Goal: Transaction & Acquisition: Purchase product/service

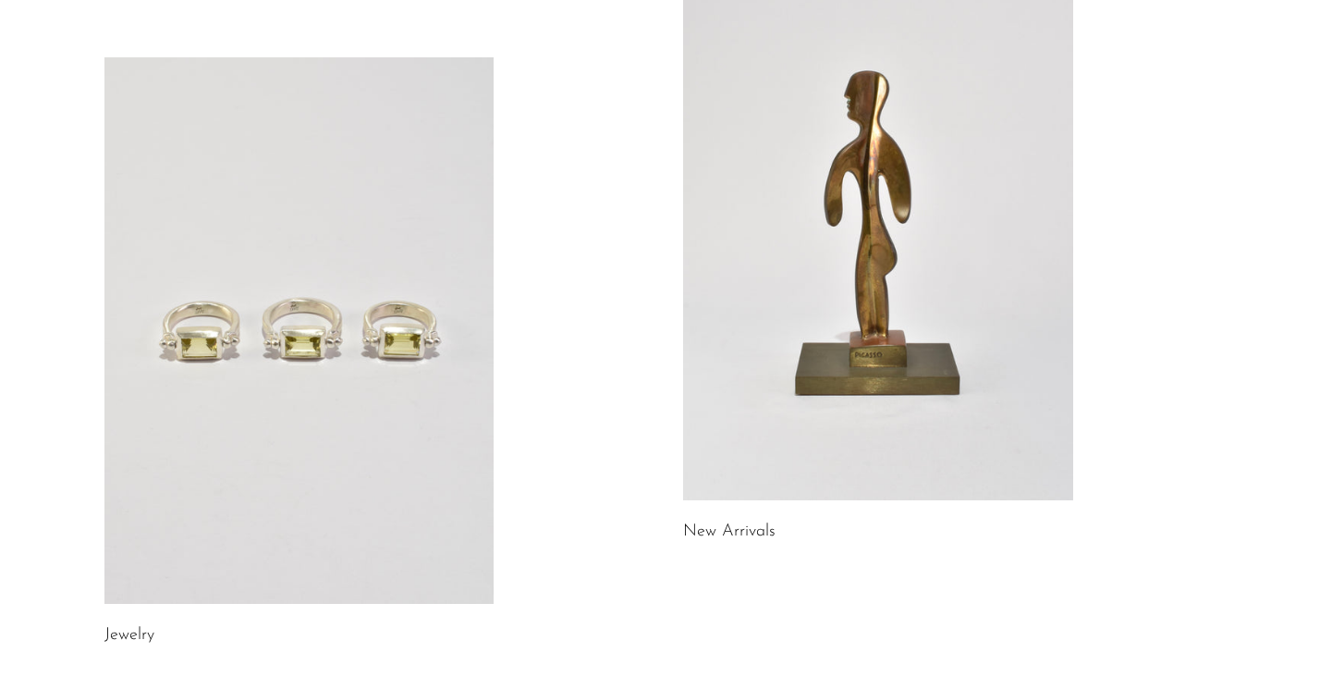
scroll to position [183, 0]
click at [923, 231] on link at bounding box center [878, 227] width 390 height 546
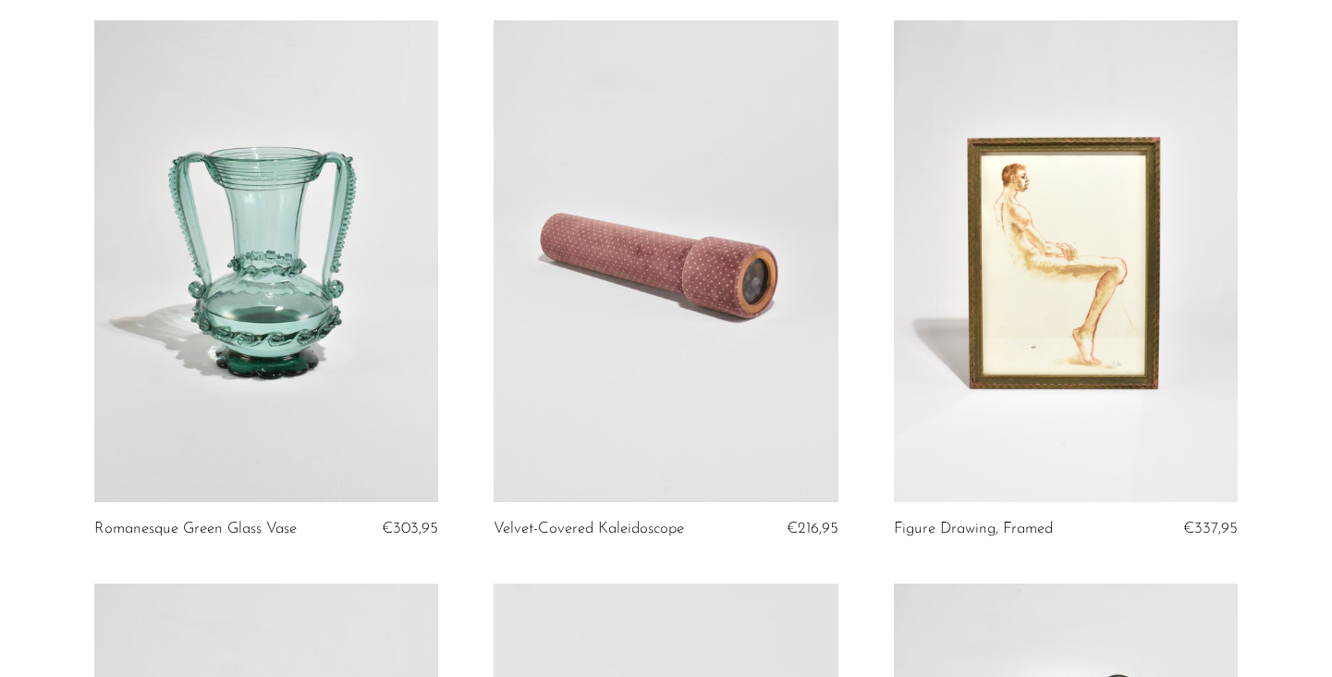
scroll to position [150, 0]
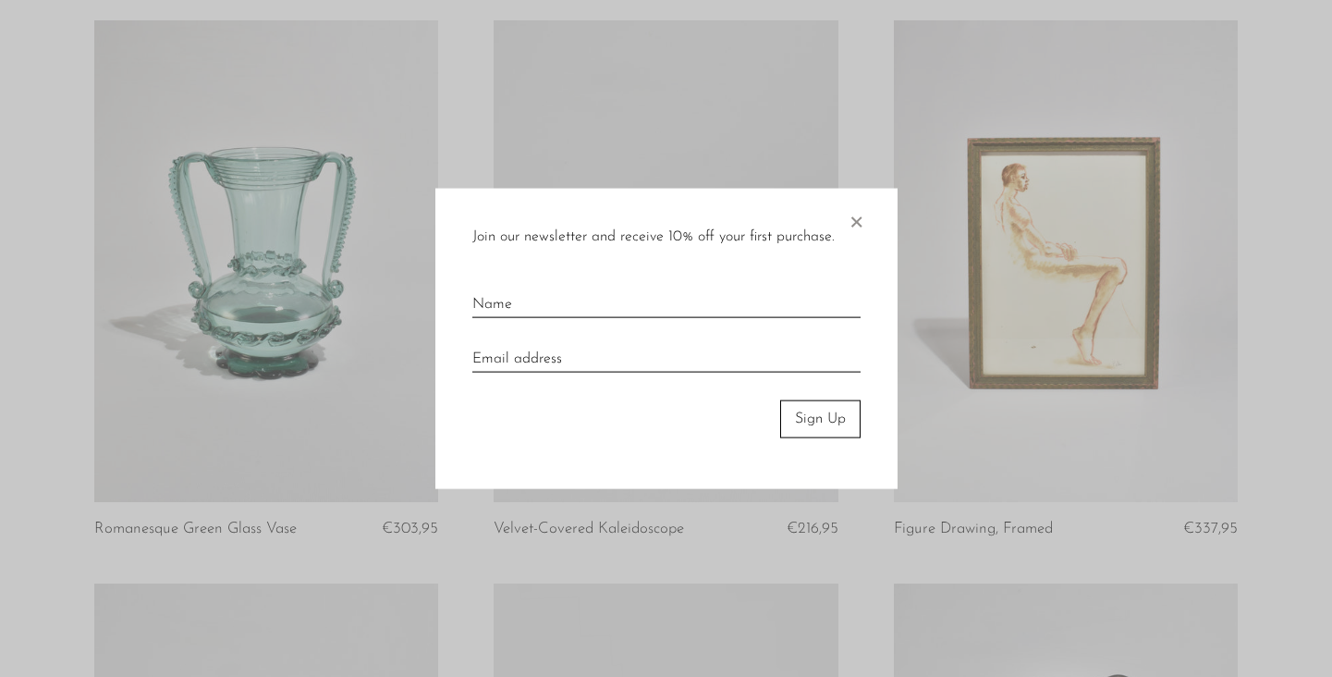
click at [856, 232] on span "×" at bounding box center [856, 218] width 18 height 59
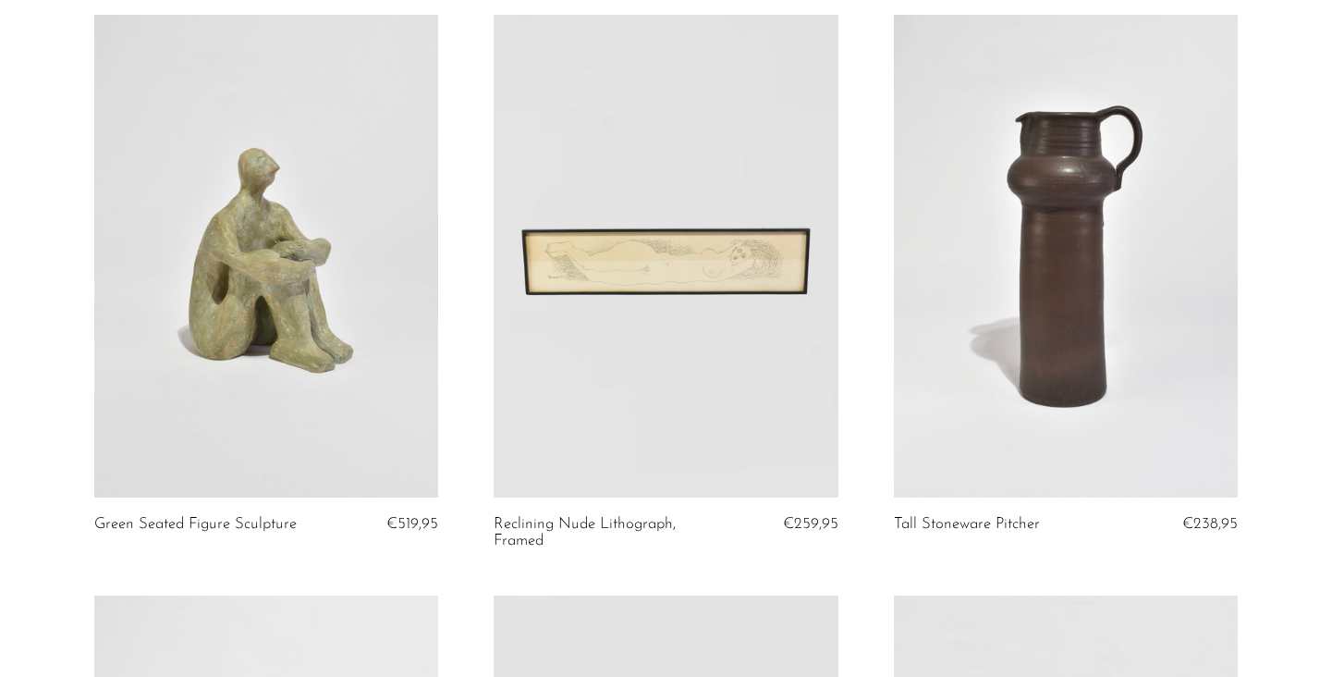
scroll to position [720, 0]
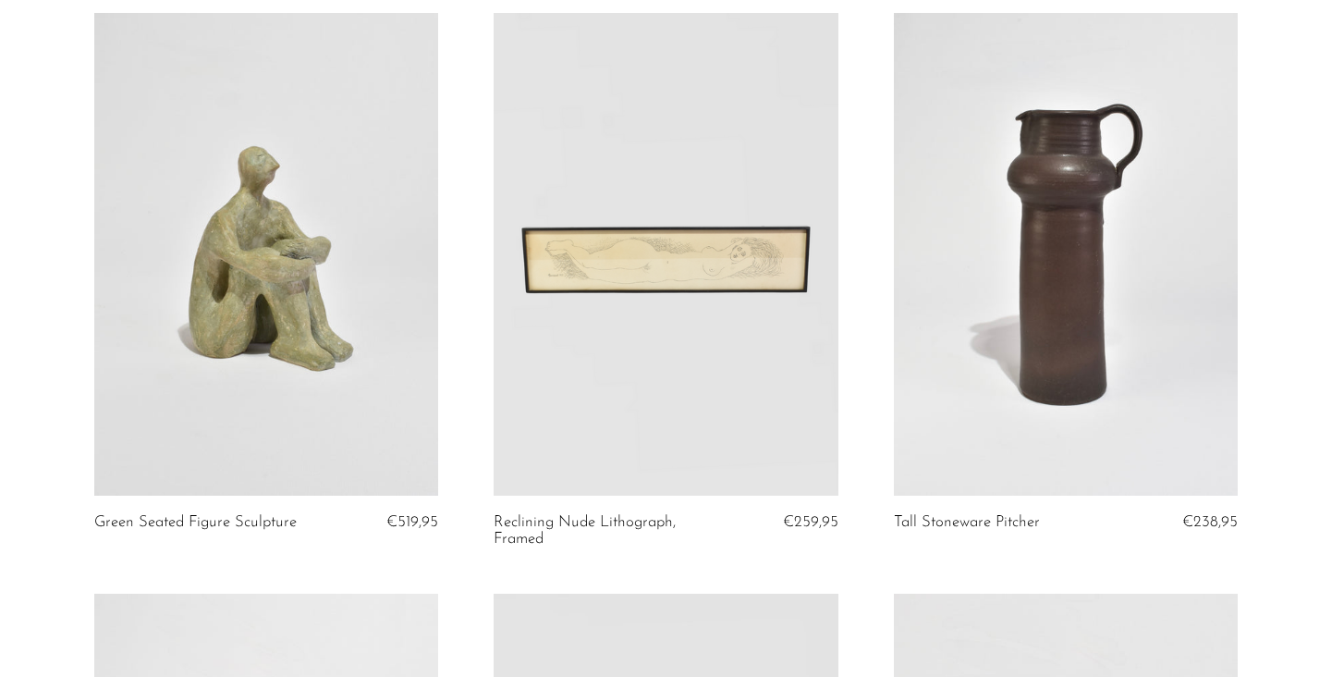
click at [694, 375] on link at bounding box center [666, 254] width 344 height 482
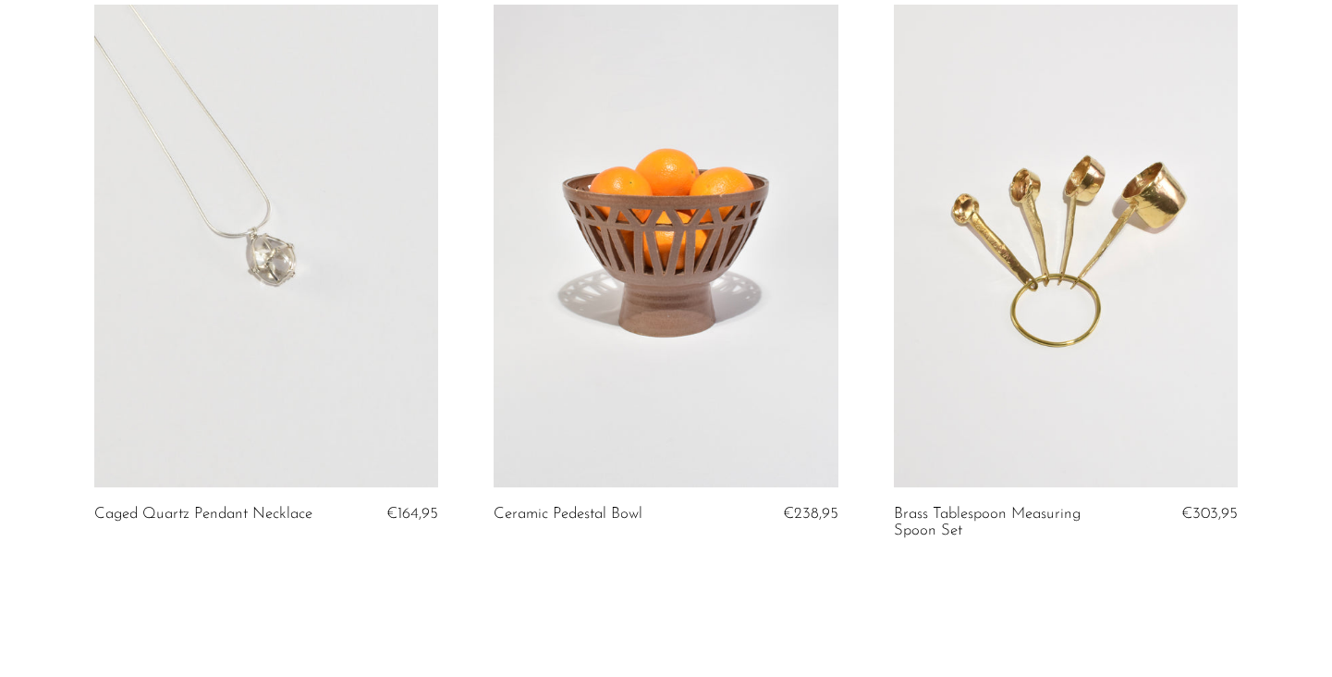
scroll to position [6732, 0]
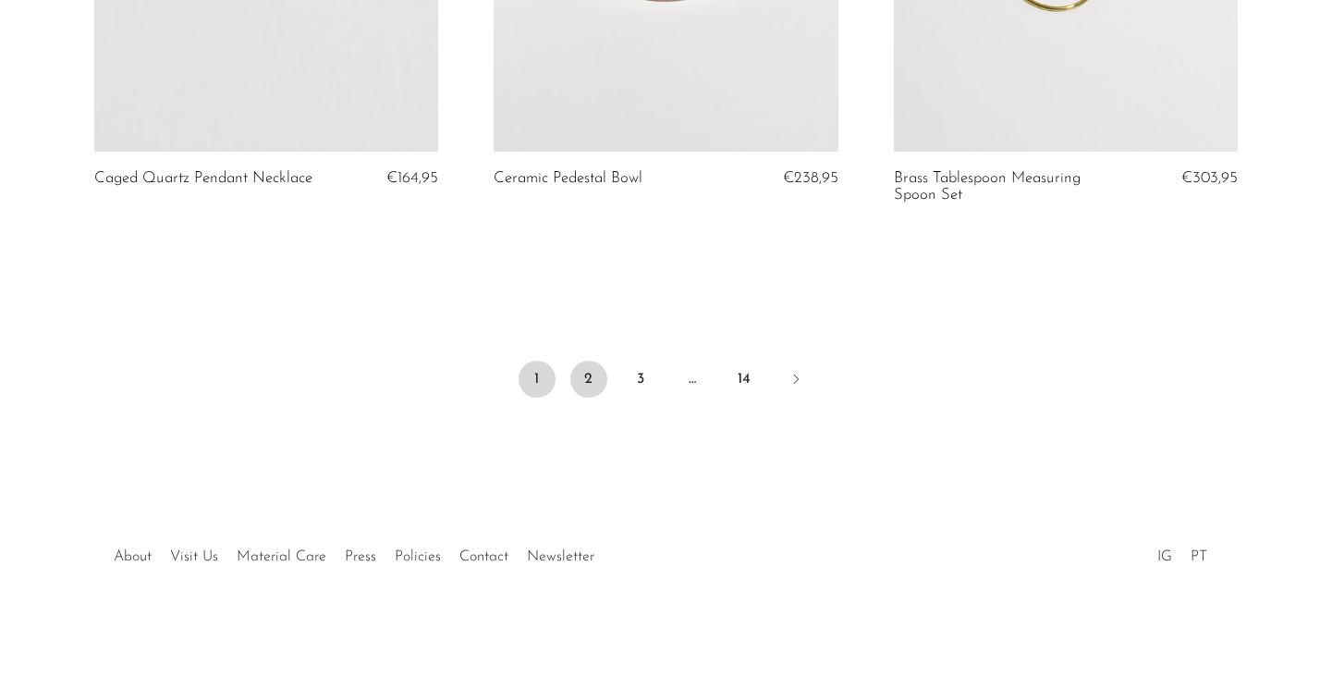
click at [588, 383] on link "2" at bounding box center [588, 378] width 37 height 37
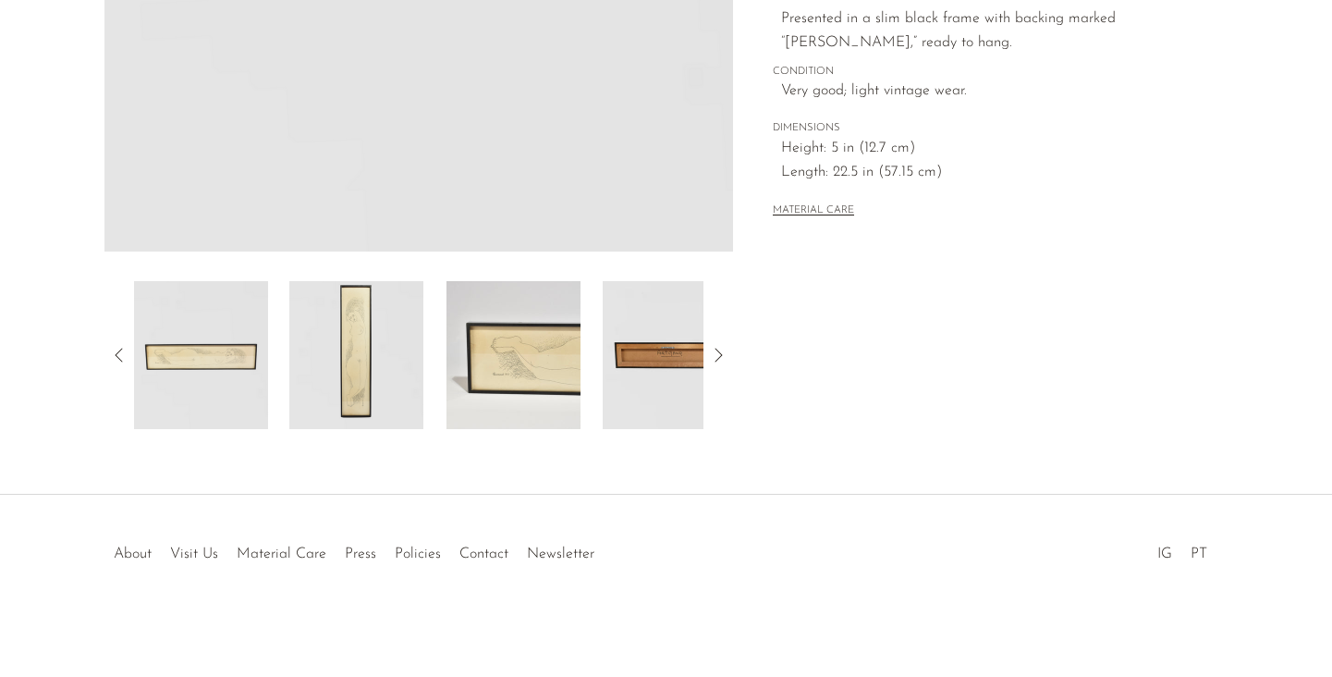
scroll to position [527, 0]
click at [726, 349] on icon at bounding box center [718, 355] width 22 height 22
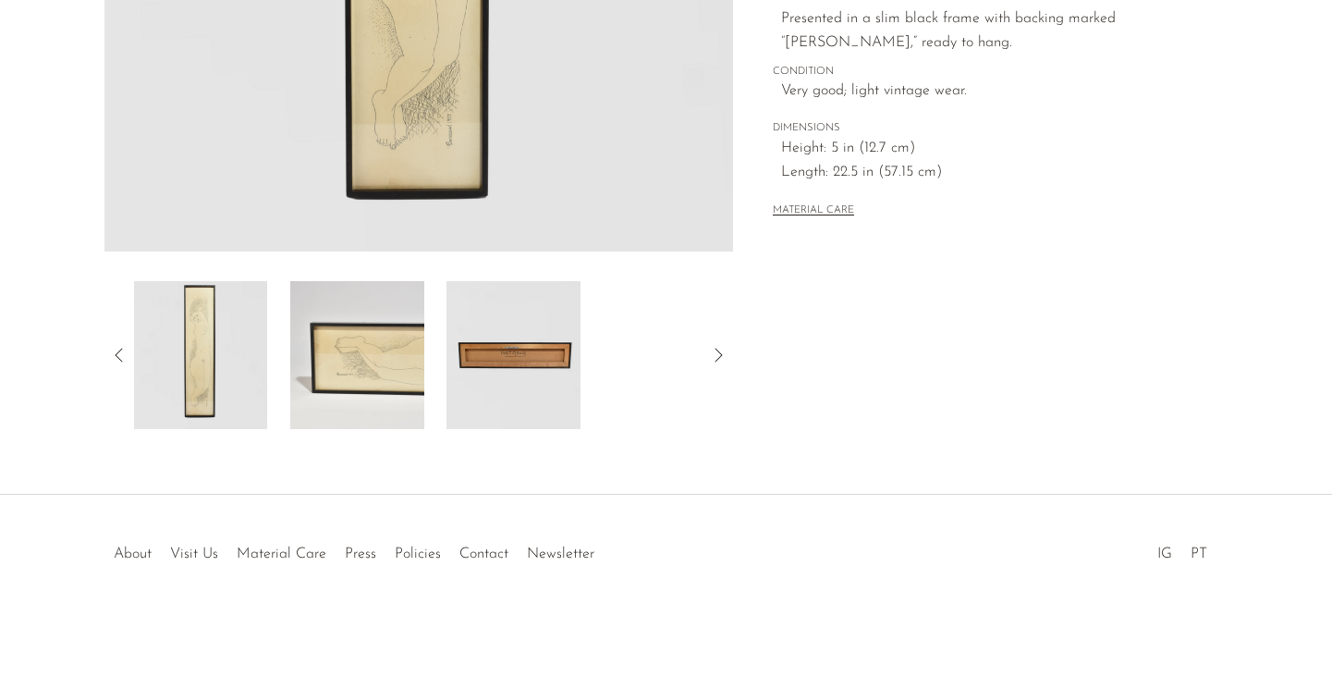
click at [727, 349] on icon at bounding box center [718, 355] width 22 height 22
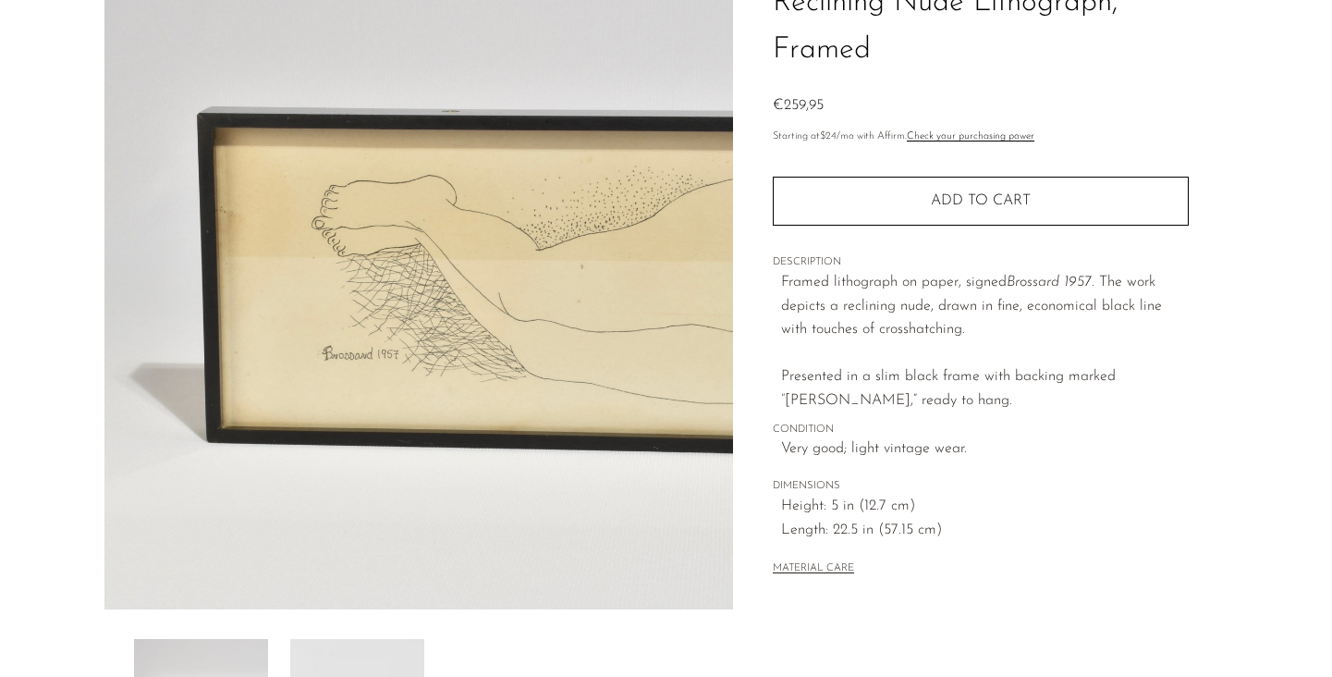
scroll to position [133, 0]
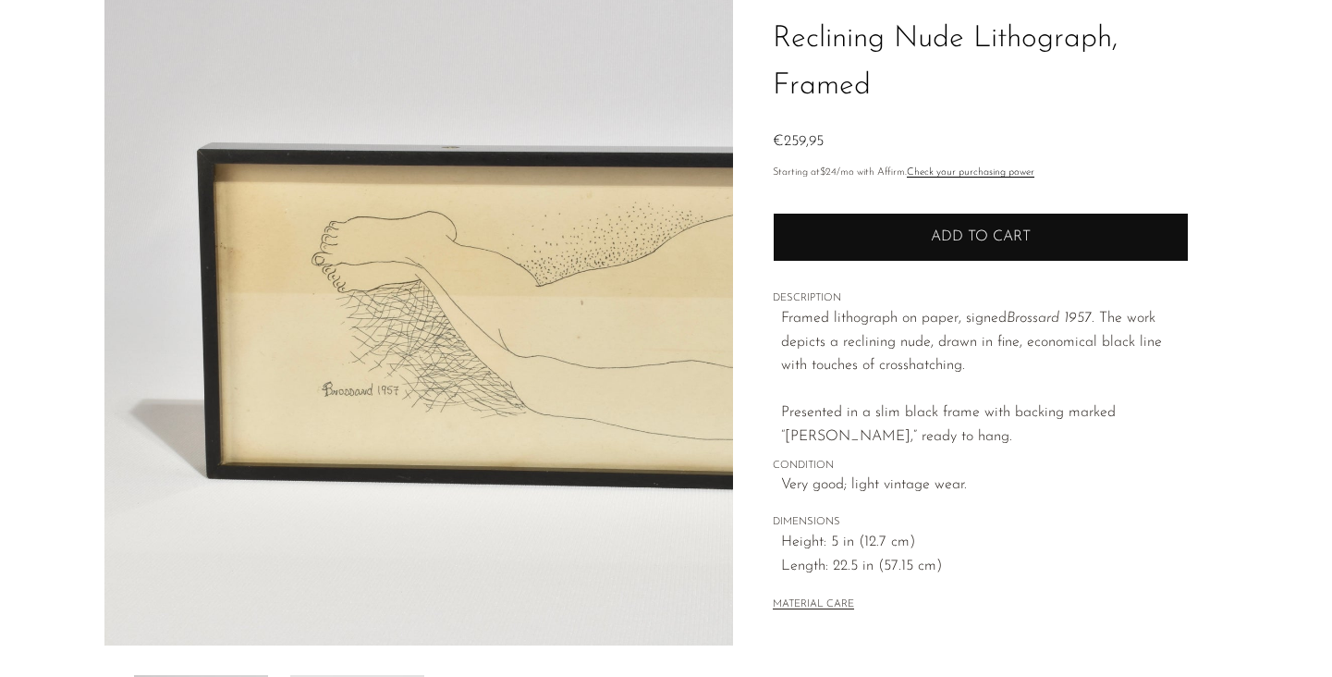
click at [865, 224] on button "Add to cart" at bounding box center [981, 237] width 416 height 48
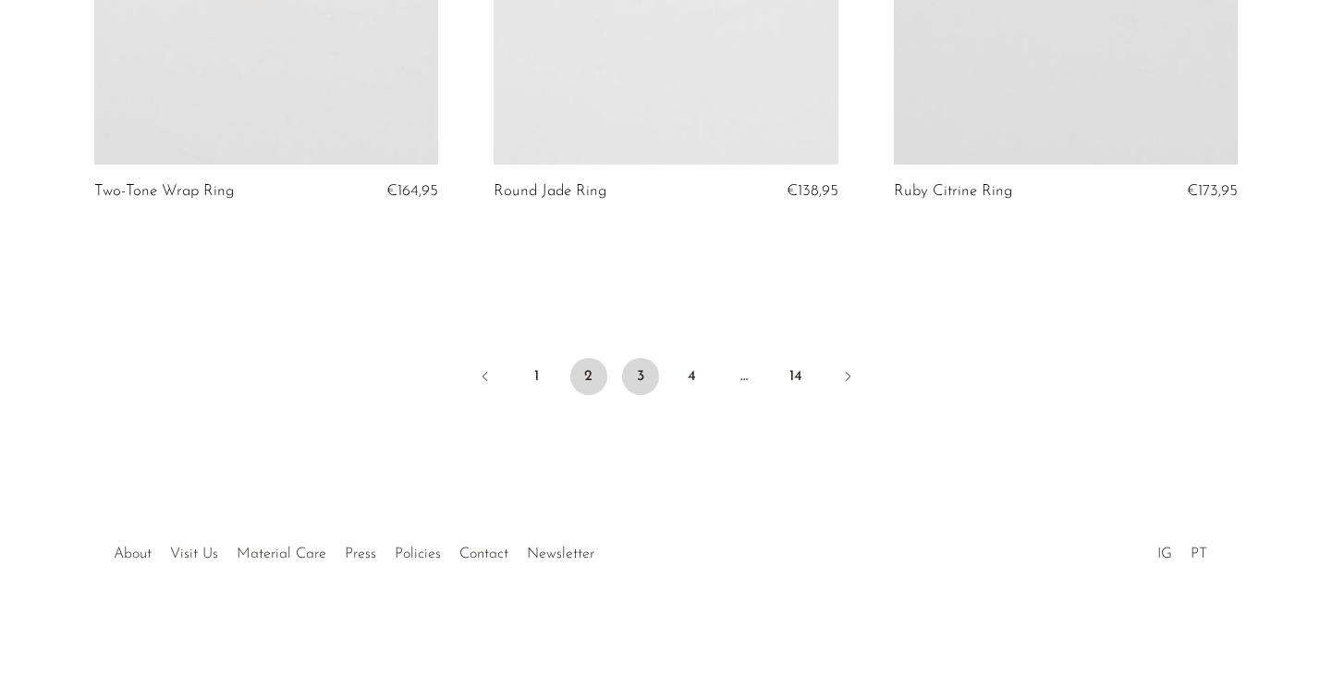
scroll to position [6728, 0]
click at [634, 372] on link "3" at bounding box center [640, 376] width 37 height 37
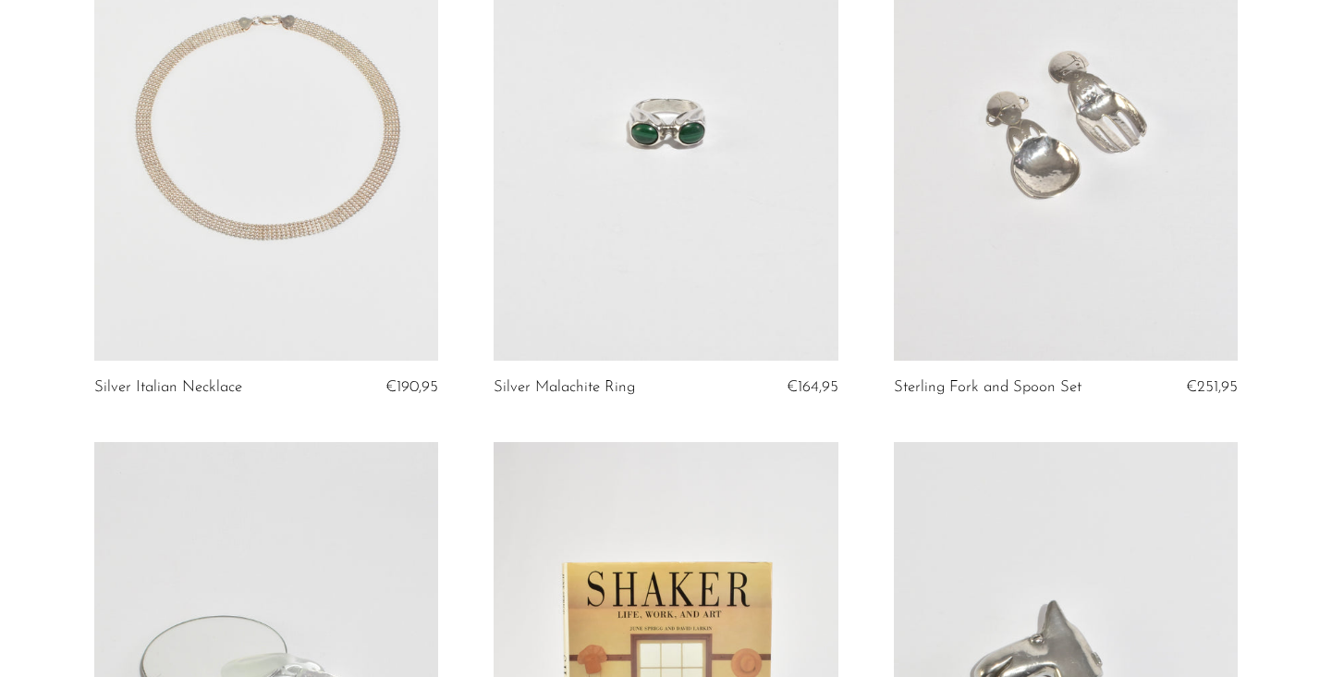
scroll to position [599, 0]
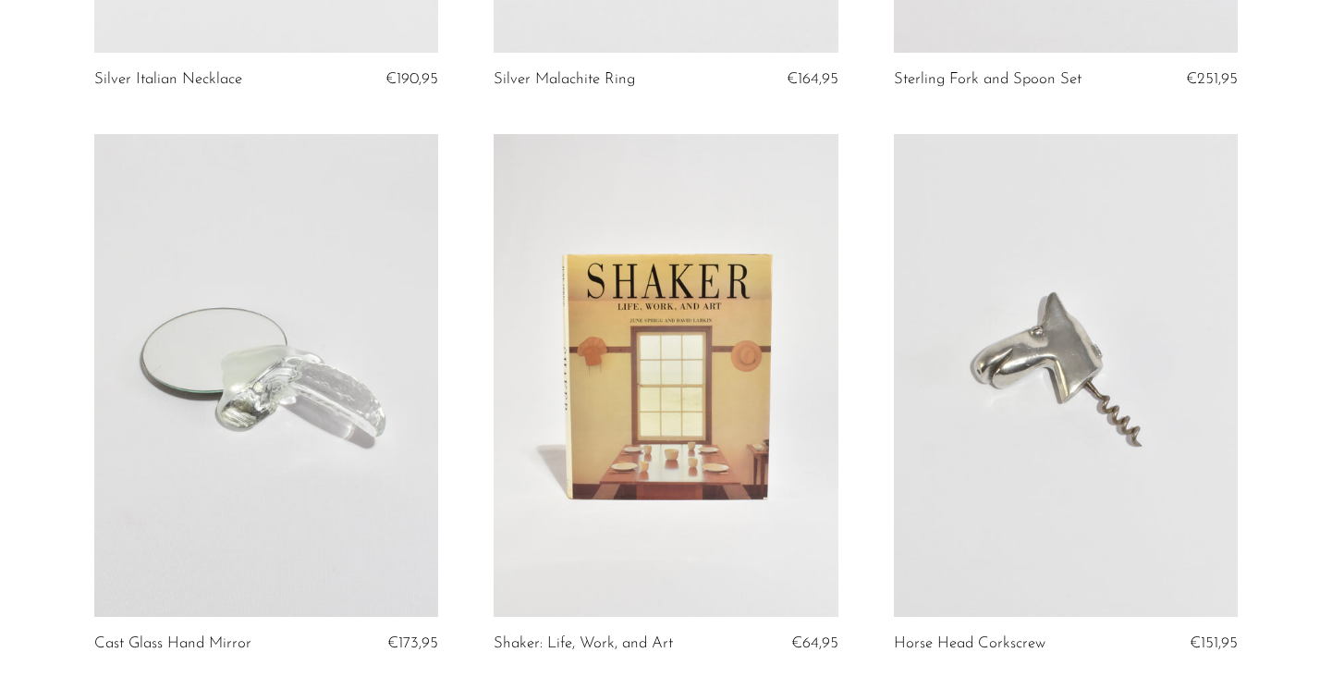
click at [718, 305] on link at bounding box center [666, 375] width 344 height 482
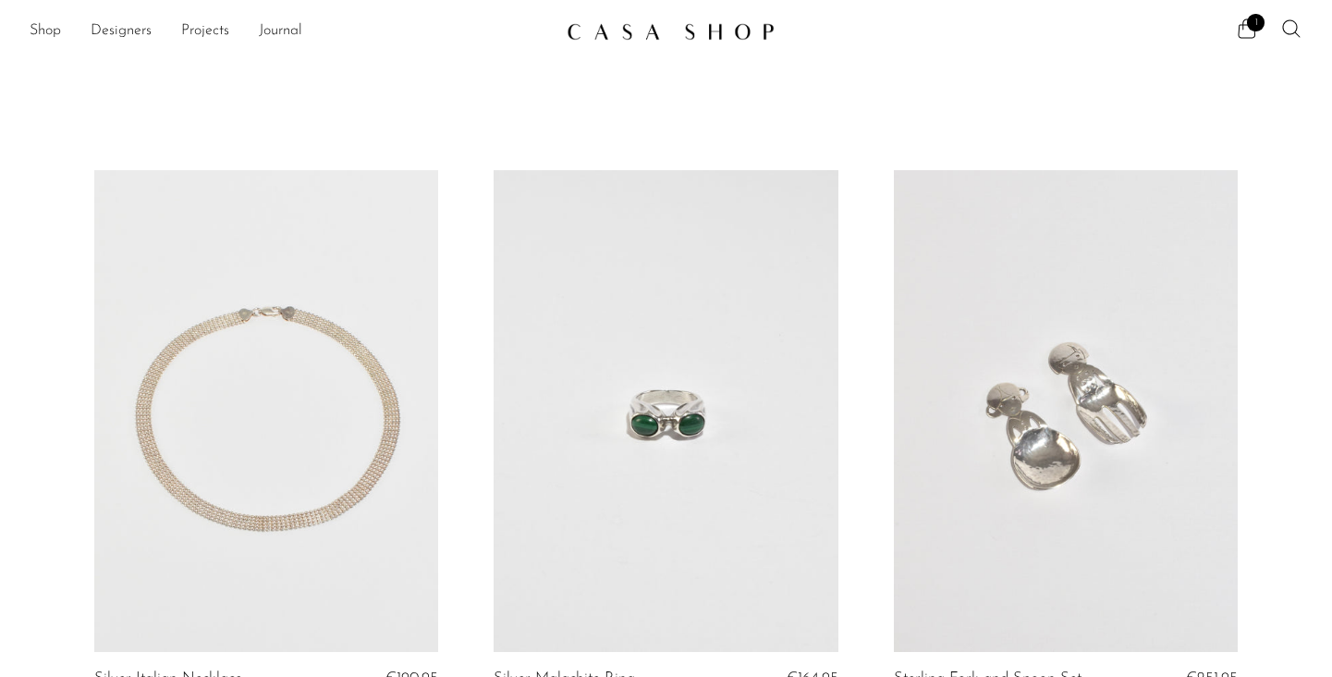
scroll to position [0, 0]
click at [1238, 26] on icon at bounding box center [1247, 29] width 22 height 22
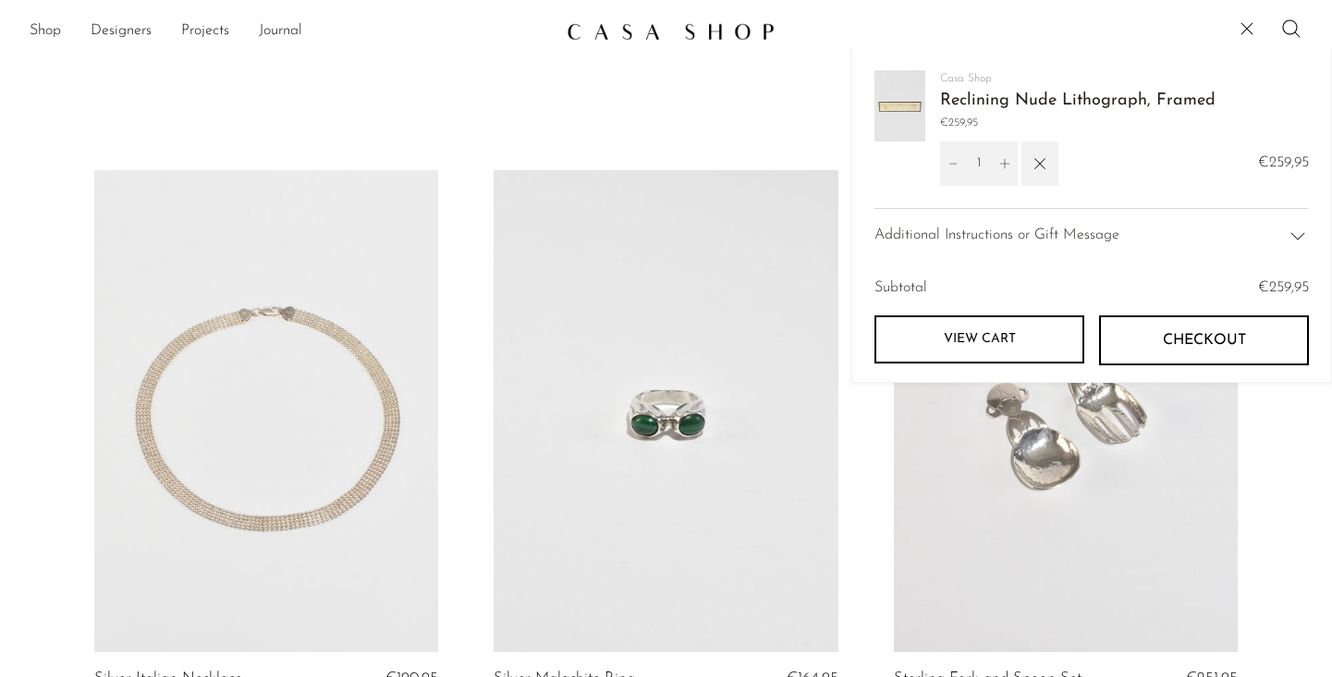
click at [1015, 94] on link "Reclining Nude Lithograph, Framed" at bounding box center [1077, 100] width 275 height 17
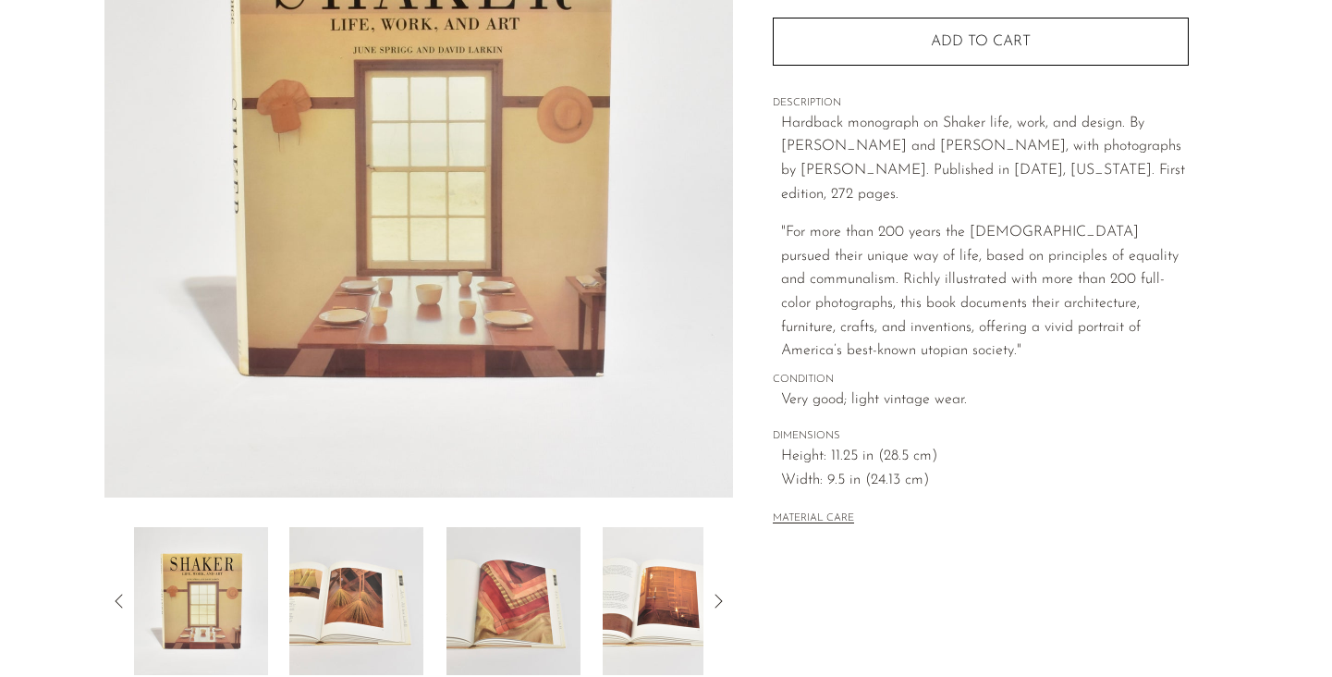
scroll to position [295, 0]
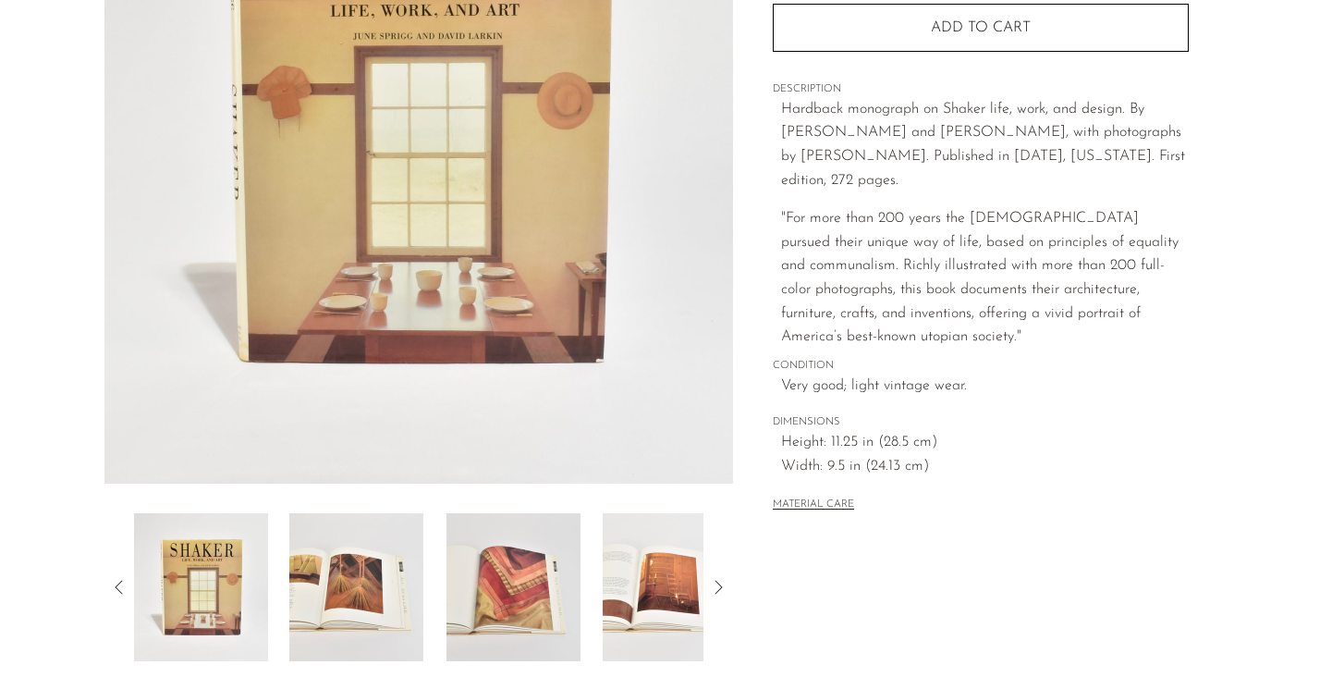
click at [556, 534] on img at bounding box center [513, 587] width 134 height 148
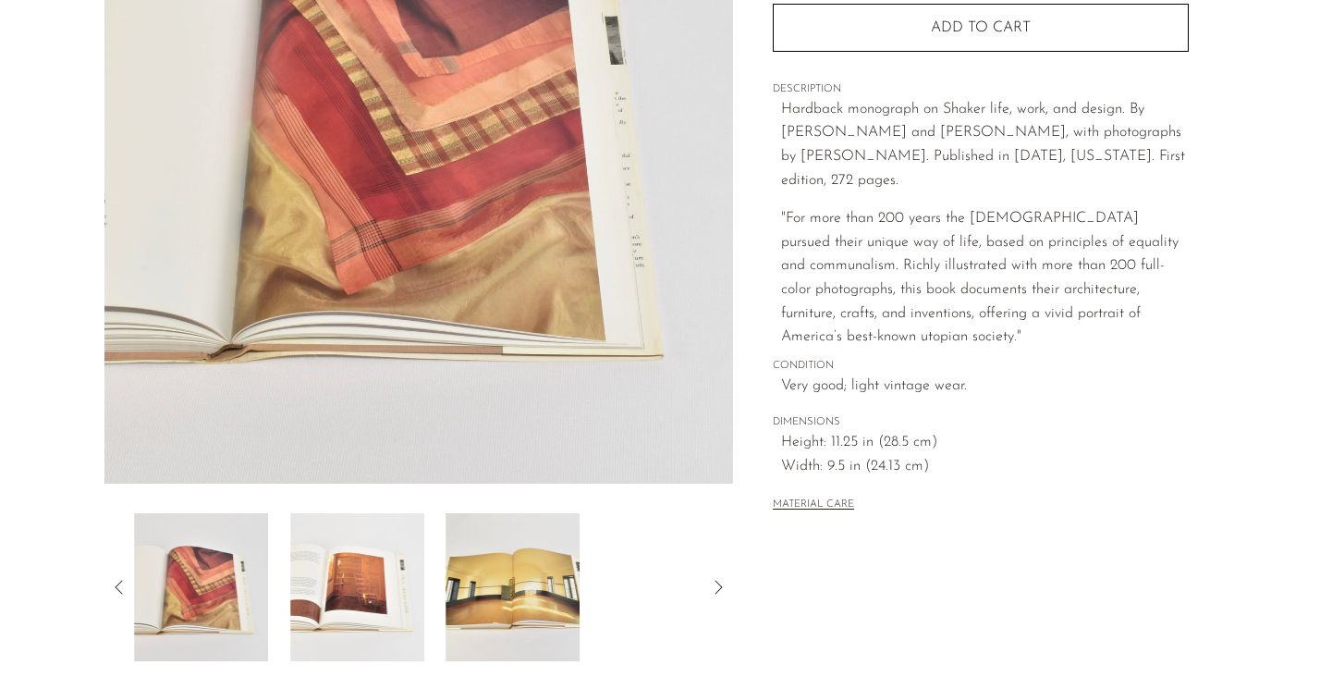
click at [497, 571] on img at bounding box center [513, 587] width 134 height 148
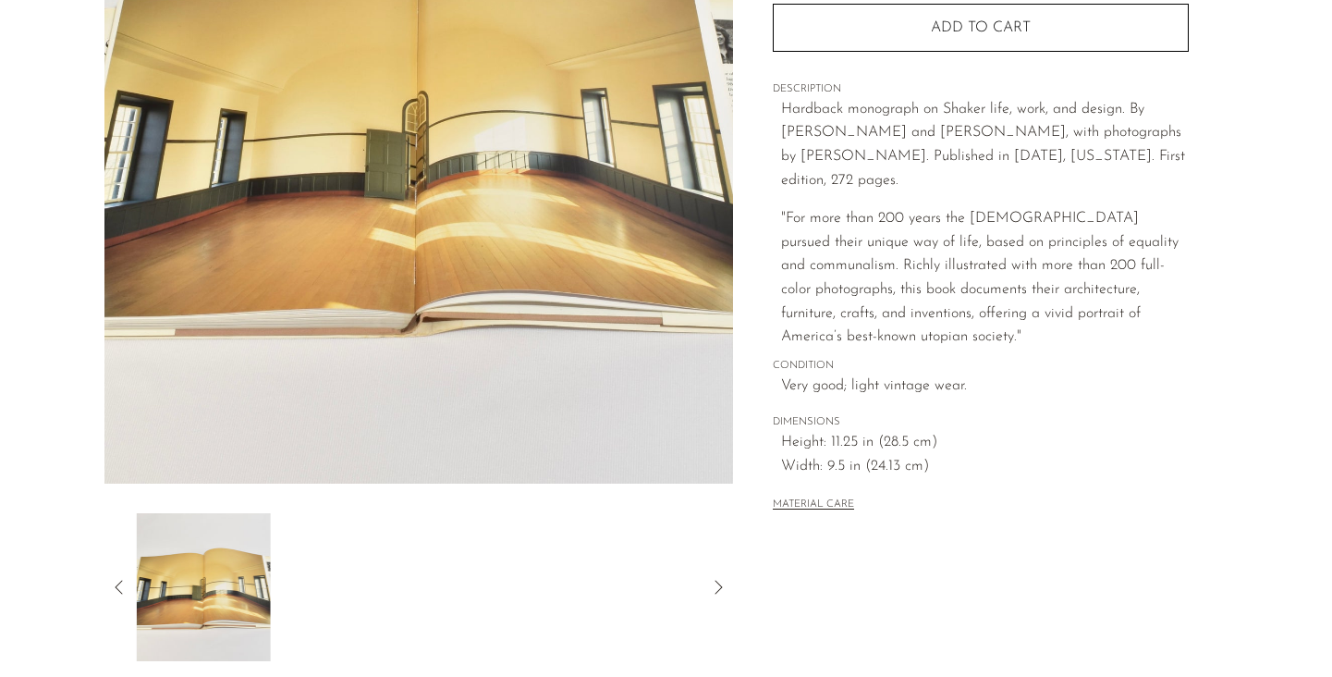
click at [497, 571] on div at bounding box center [419, 587] width 570 height 148
